Goal: Transaction & Acquisition: Purchase product/service

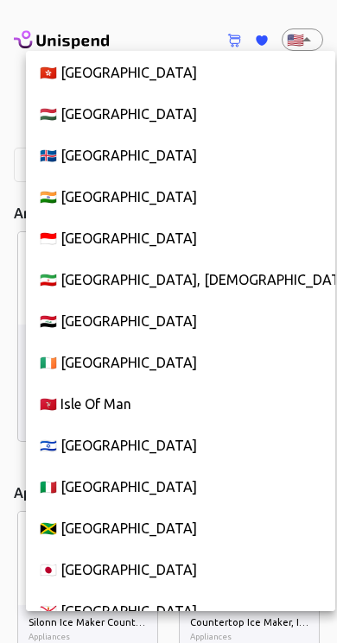
scroll to position [4041, 0]
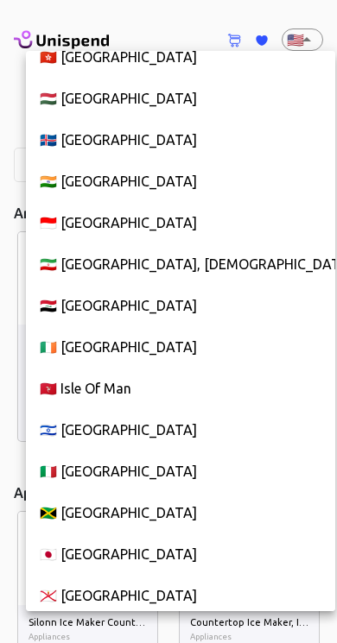
click at [104, 465] on li "🇮🇹 [GEOGRAPHIC_DATA]" at bounding box center [180, 471] width 309 height 41
type input "IT"
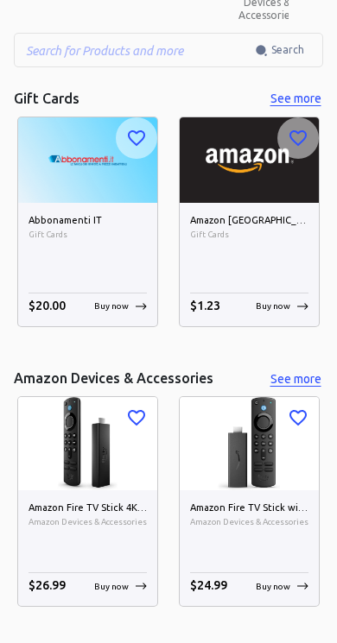
scroll to position [116, 0]
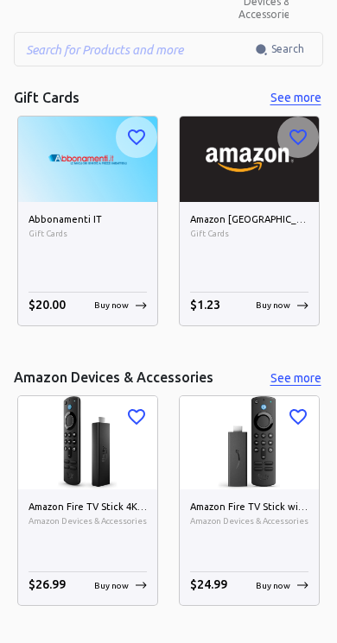
click at [294, 236] on span "Gift Cards" at bounding box center [249, 234] width 118 height 14
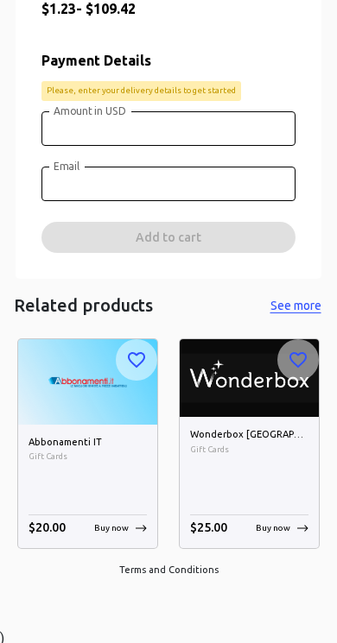
click at [281, 176] on input "Email" at bounding box center [168, 184] width 254 height 35
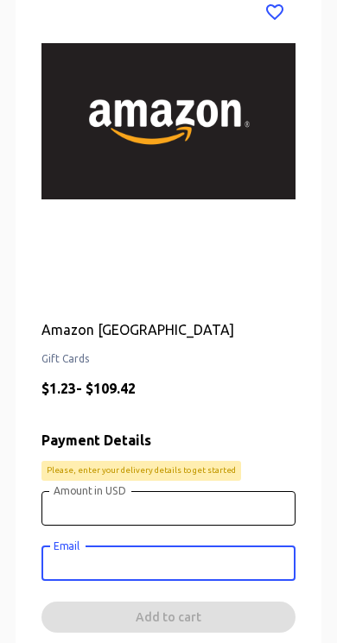
scroll to position [205, 0]
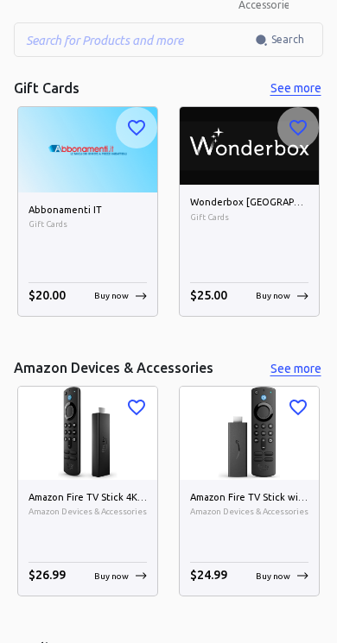
scroll to position [140, 0]
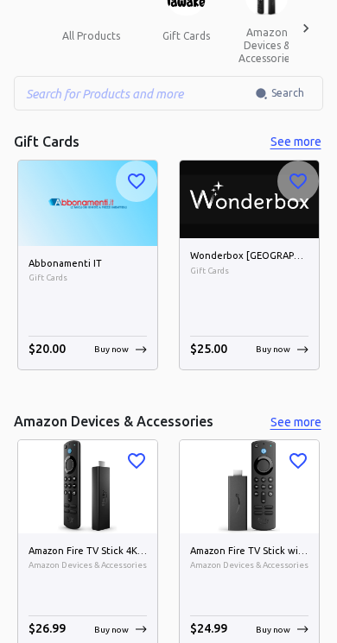
scroll to position [0, 0]
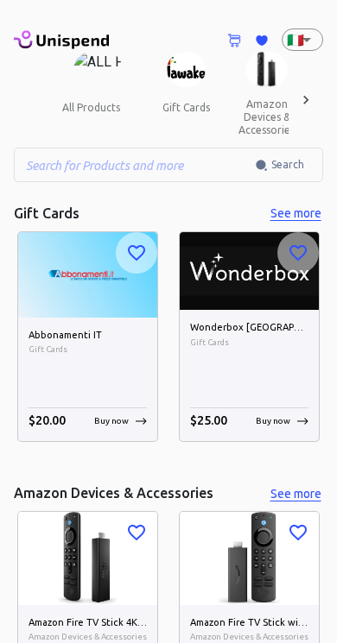
click at [310, 105] on icon at bounding box center [305, 100] width 17 height 17
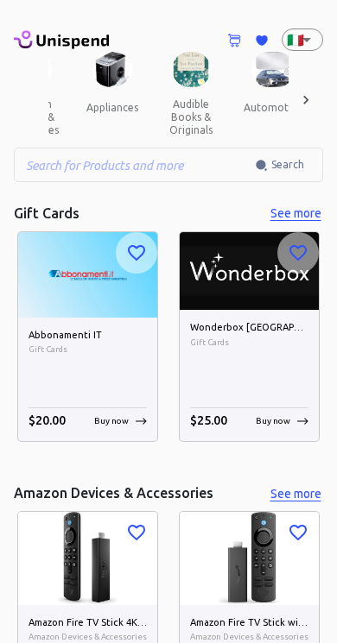
scroll to position [0, 237]
click at [307, 98] on icon at bounding box center [305, 99] width 5 height 9
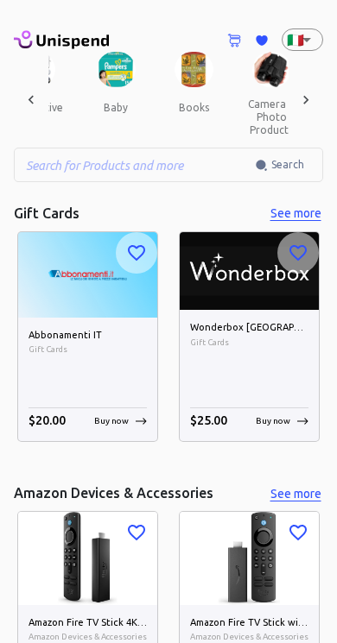
scroll to position [0, 475]
click at [32, 105] on icon at bounding box center [30, 100] width 17 height 17
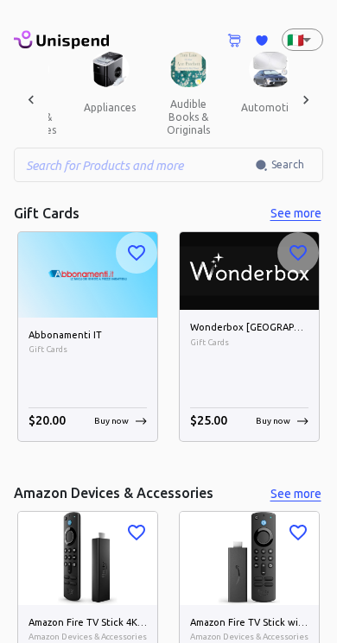
scroll to position [0, 237]
click at [250, 89] on button "automotive" at bounding box center [271, 107] width 86 height 41
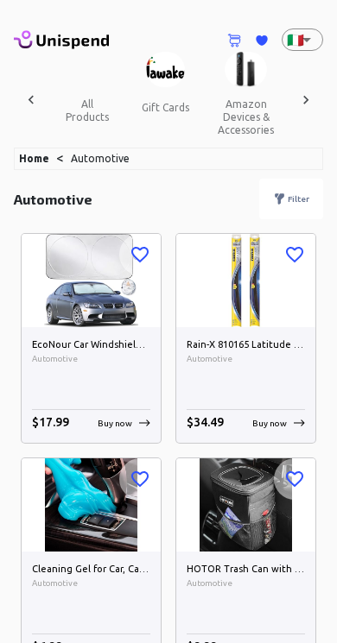
scroll to position [0, 237]
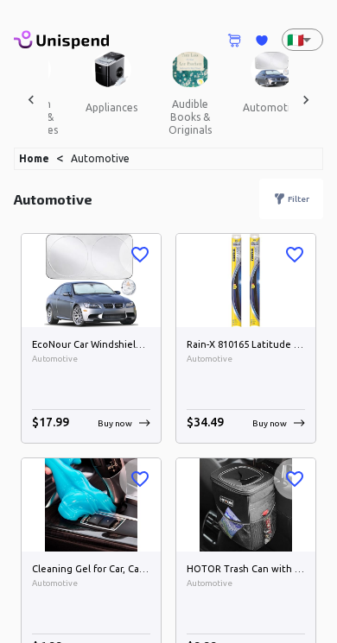
click at [306, 101] on icon at bounding box center [305, 99] width 5 height 9
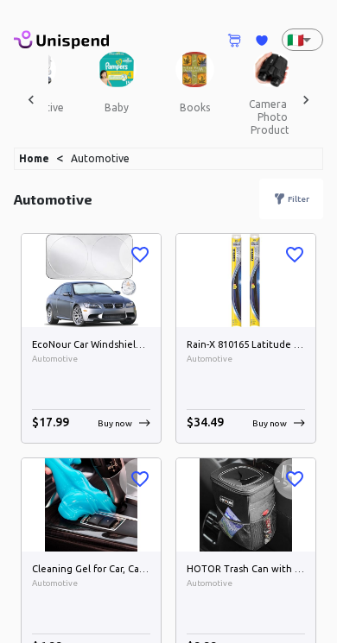
scroll to position [0, 474]
click at [305, 104] on icon at bounding box center [305, 100] width 17 height 17
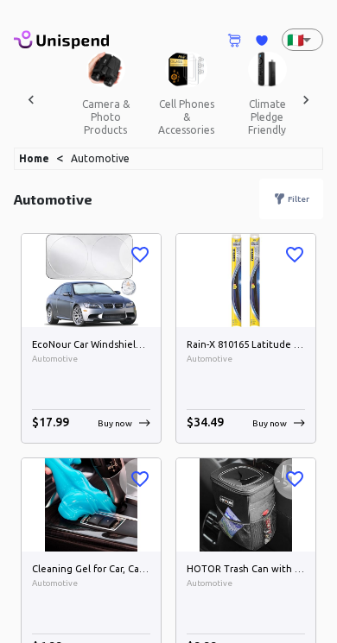
scroll to position [0, 711]
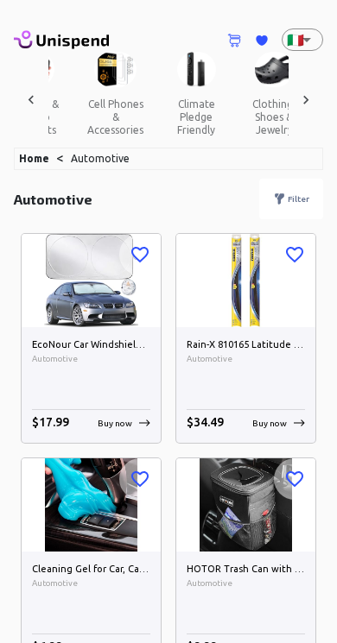
click at [306, 98] on icon at bounding box center [305, 99] width 5 height 9
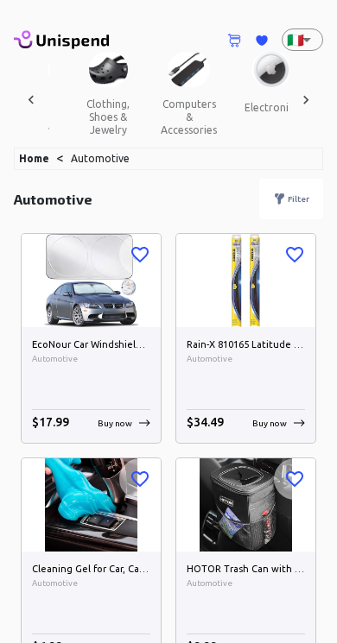
scroll to position [0, 949]
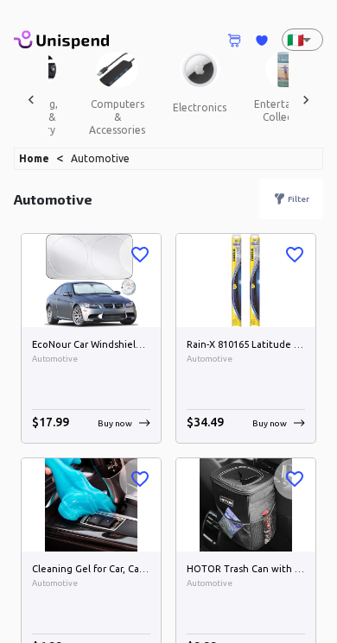
click at [166, 92] on button "electronics" at bounding box center [199, 107] width 81 height 41
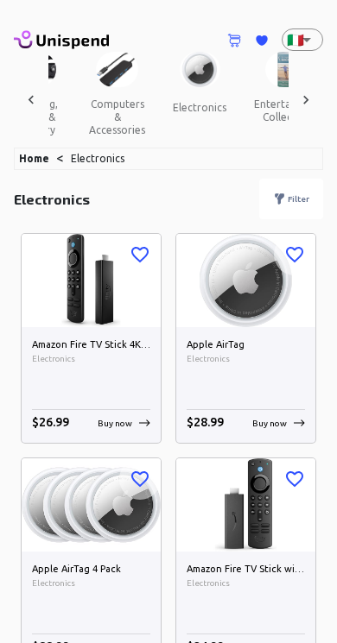
click at [93, 94] on button "computers & accessories" at bounding box center [117, 117] width 84 height 60
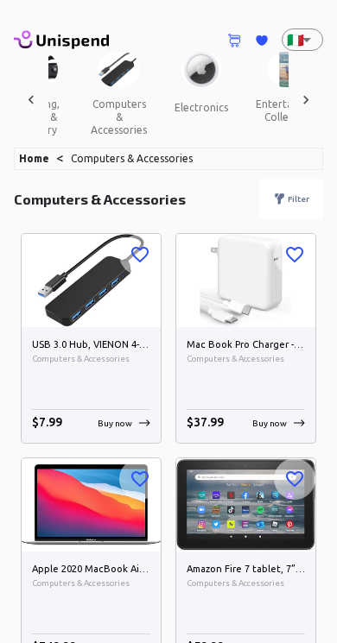
click at [306, 100] on icon at bounding box center [305, 99] width 5 height 9
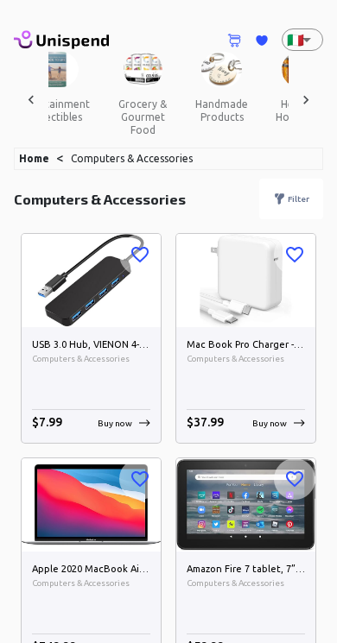
scroll to position [0, 1184]
click at [316, 96] on div at bounding box center [305, 100] width 35 height 96
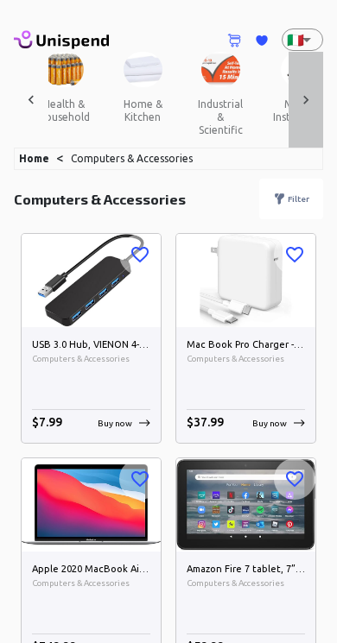
click at [316, 91] on div at bounding box center [305, 100] width 35 height 96
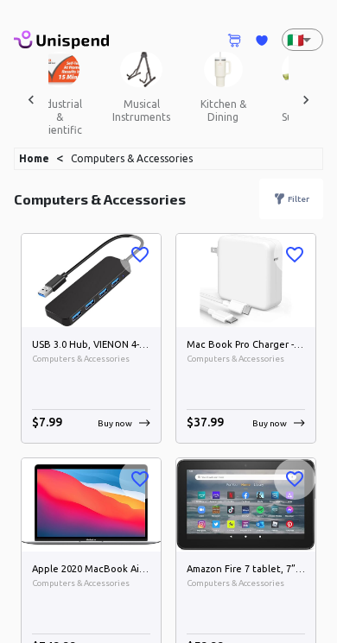
scroll to position [0, 1659]
